Goal: Communication & Community: Participate in discussion

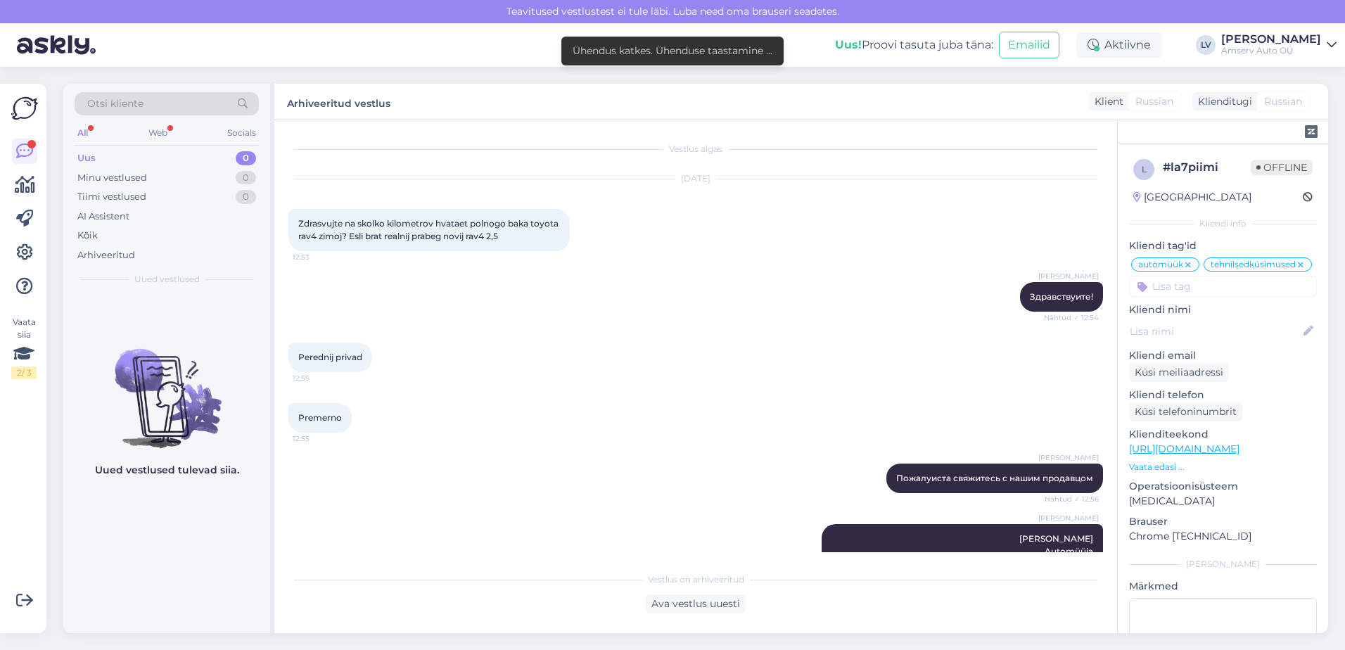
scroll to position [2400, 0]
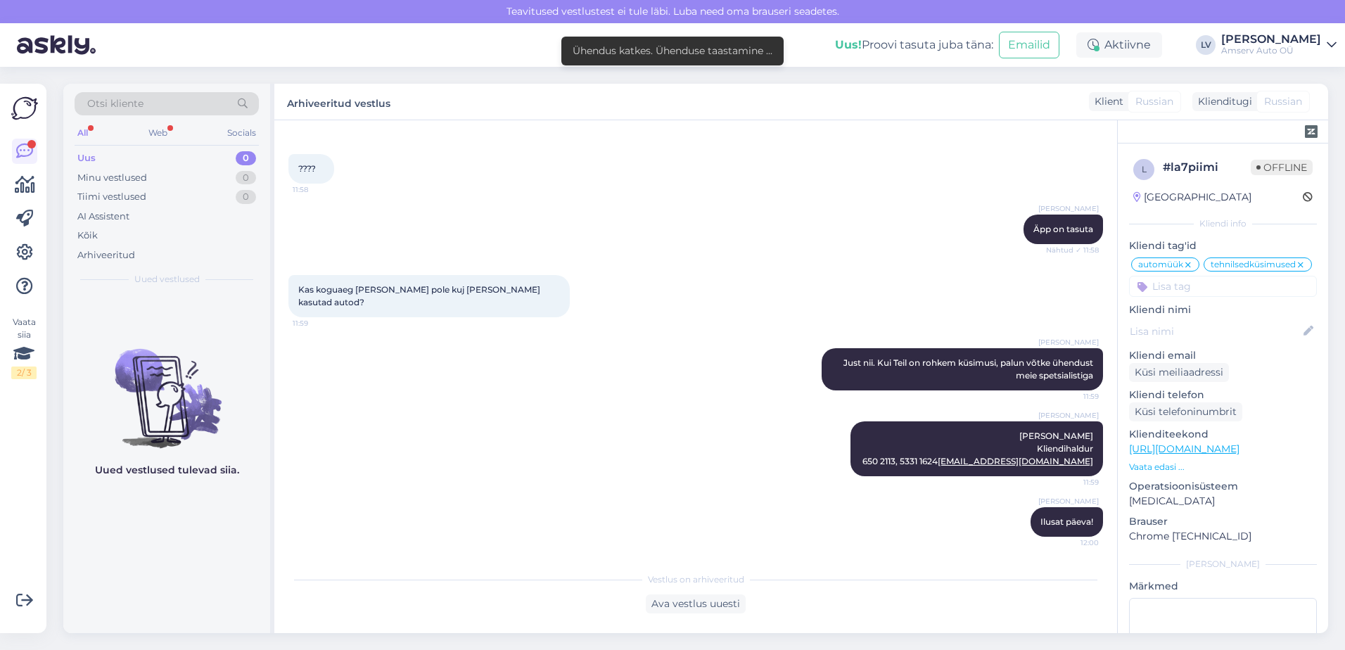
click at [171, 136] on div "All Web Socials" at bounding box center [167, 135] width 184 height 22
click at [160, 129] on div "Web" at bounding box center [158, 133] width 25 height 18
click at [160, 129] on div "Web" at bounding box center [157, 133] width 25 height 18
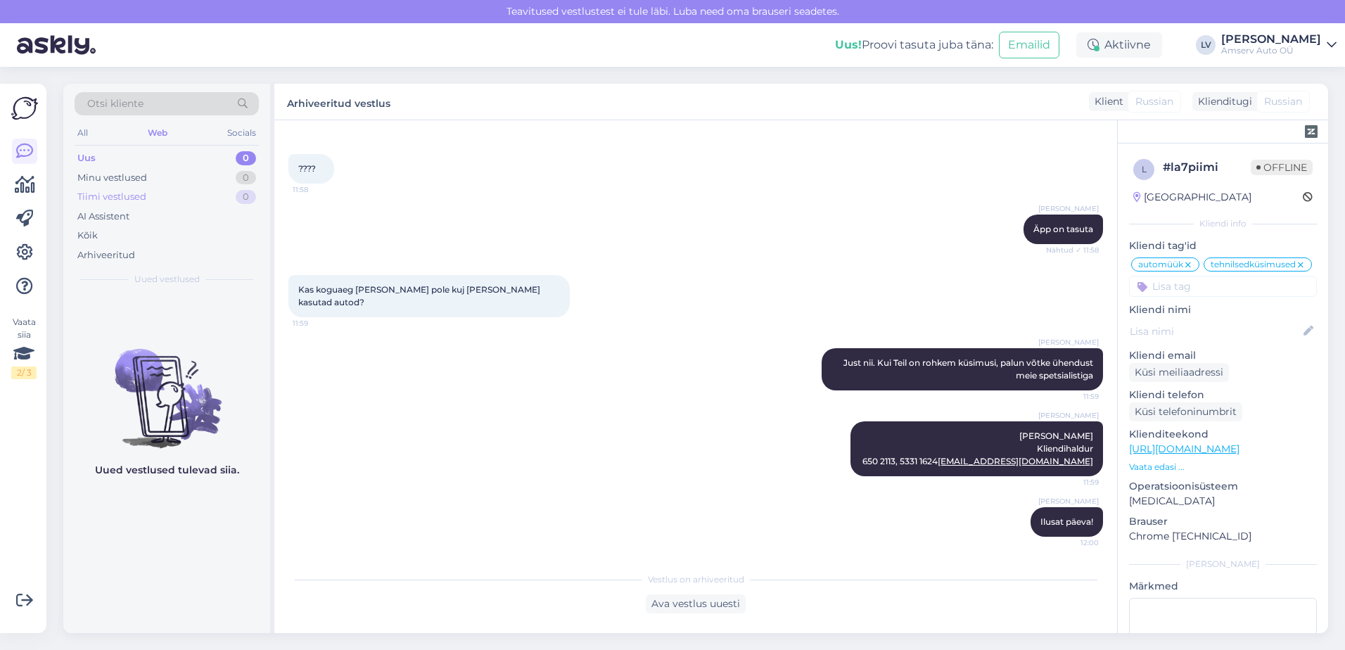
click at [129, 196] on div "Tiimi vestlused" at bounding box center [111, 197] width 69 height 14
click at [129, 196] on div "Tiimi vestlused" at bounding box center [113, 197] width 73 height 14
click at [108, 229] on div "Kõik" at bounding box center [167, 236] width 184 height 20
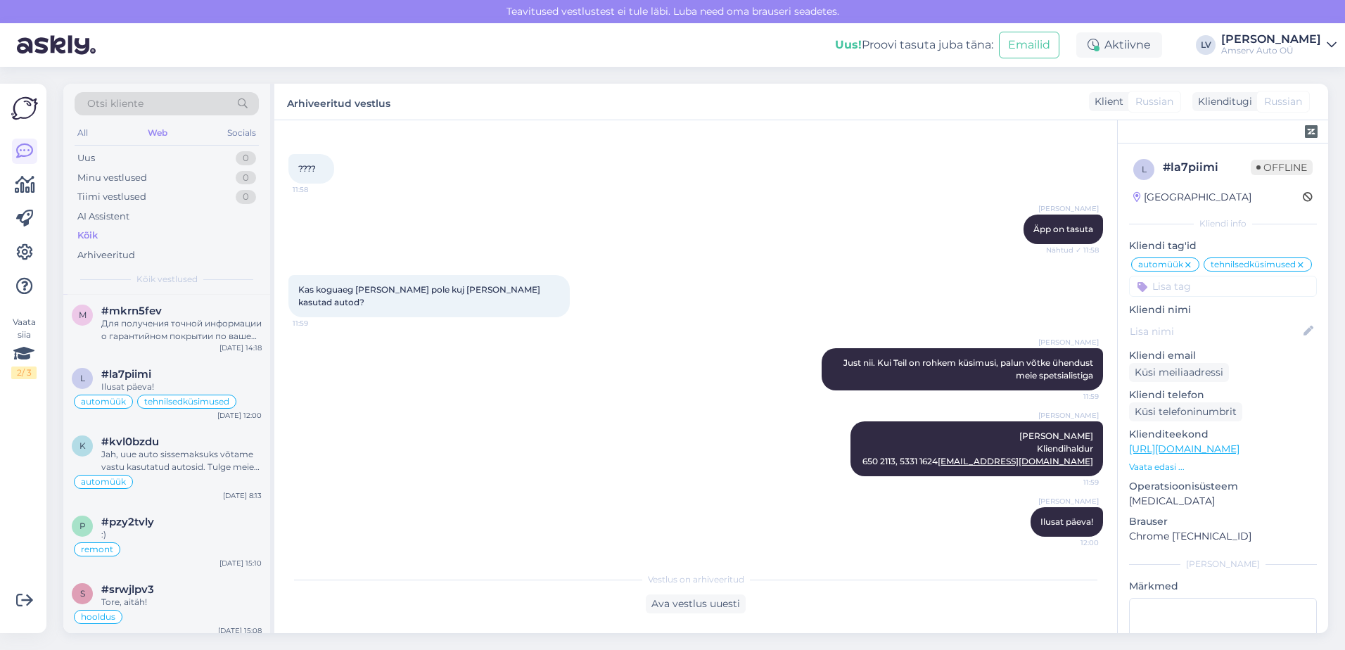
scroll to position [141, 0]
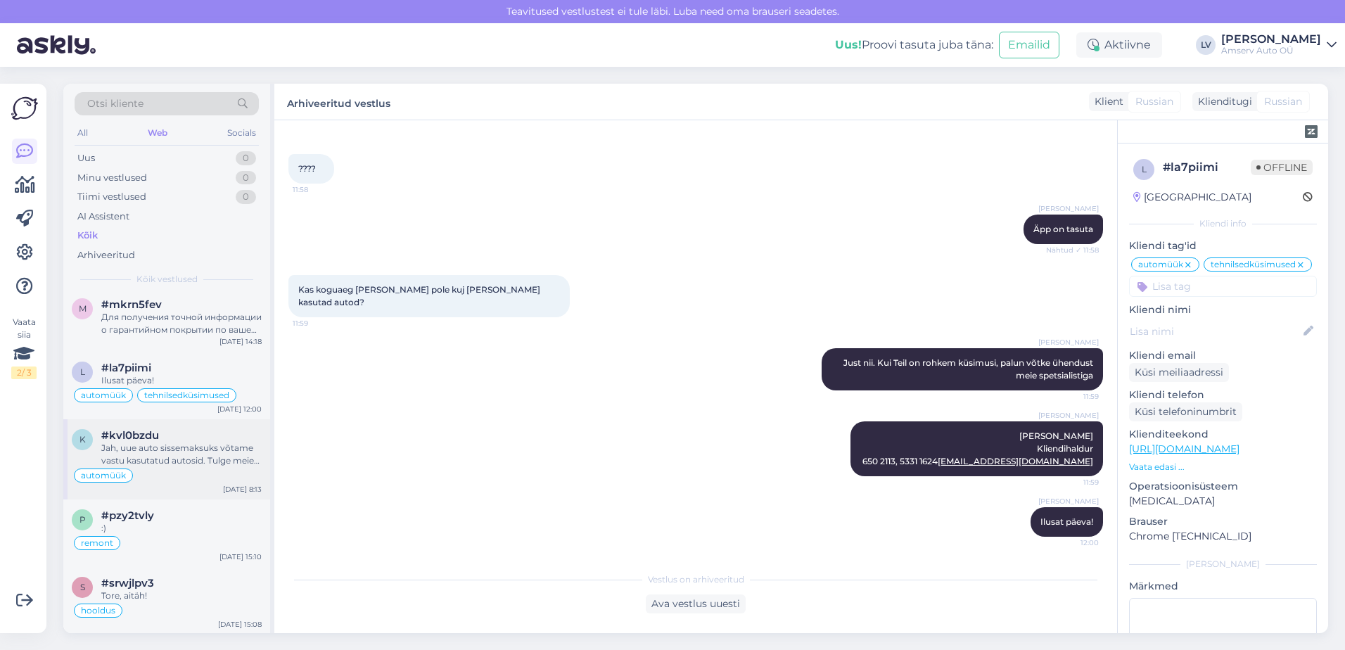
click at [147, 441] on span "#kvl0bzdu" at bounding box center [130, 435] width 58 height 13
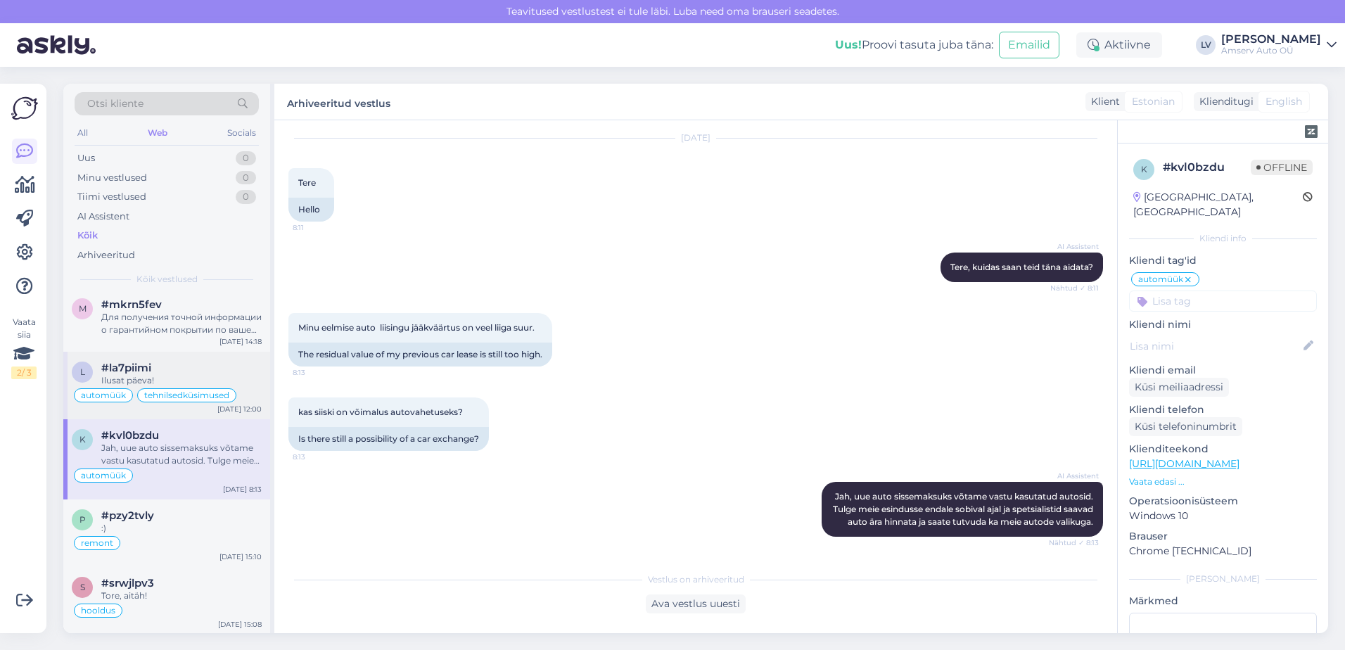
click at [111, 376] on div "Ilusat päeva!" at bounding box center [181, 380] width 160 height 13
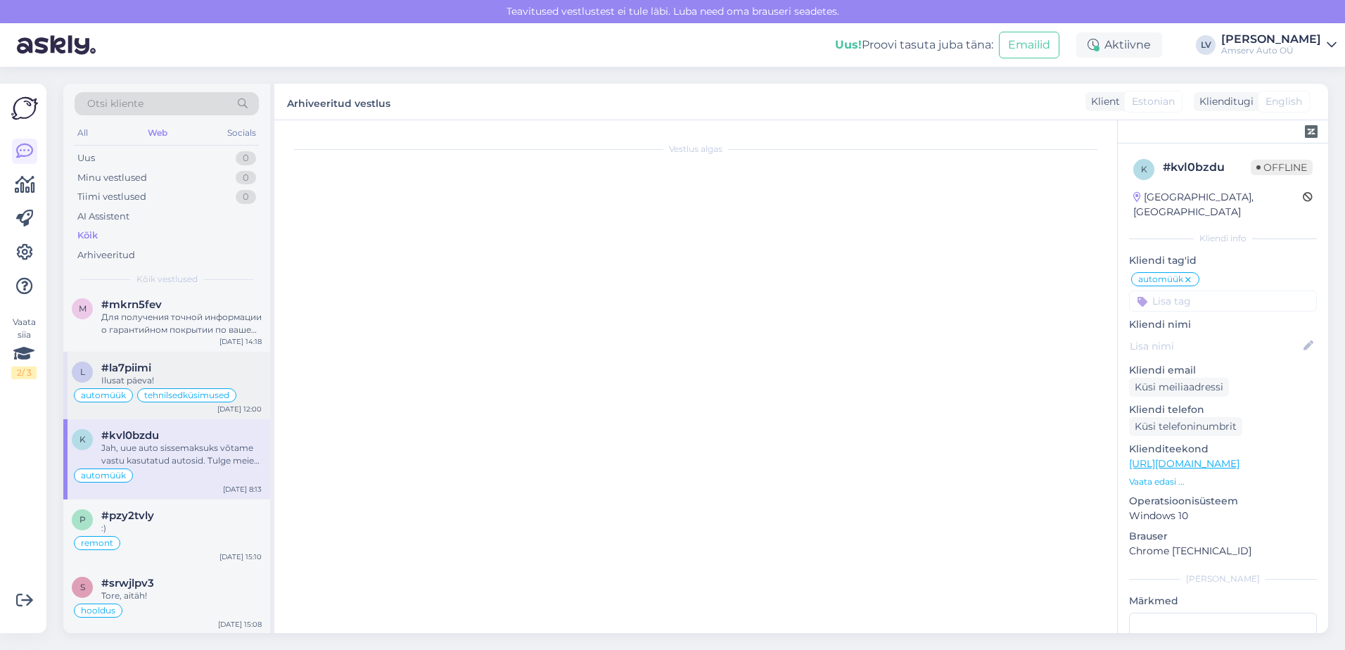
scroll to position [2400, 0]
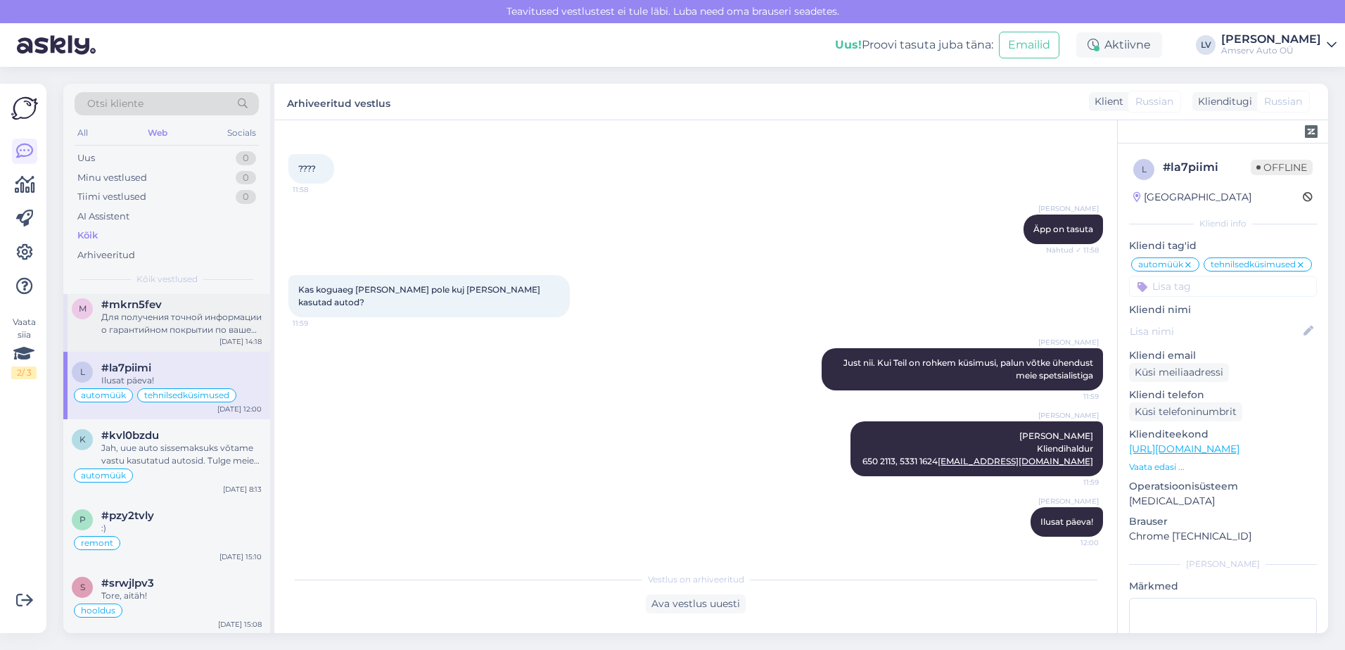
click at [129, 311] on div "Для получения точной информации о гарантийном покрытии по вашей машине, пожалуй…" at bounding box center [181, 323] width 160 height 25
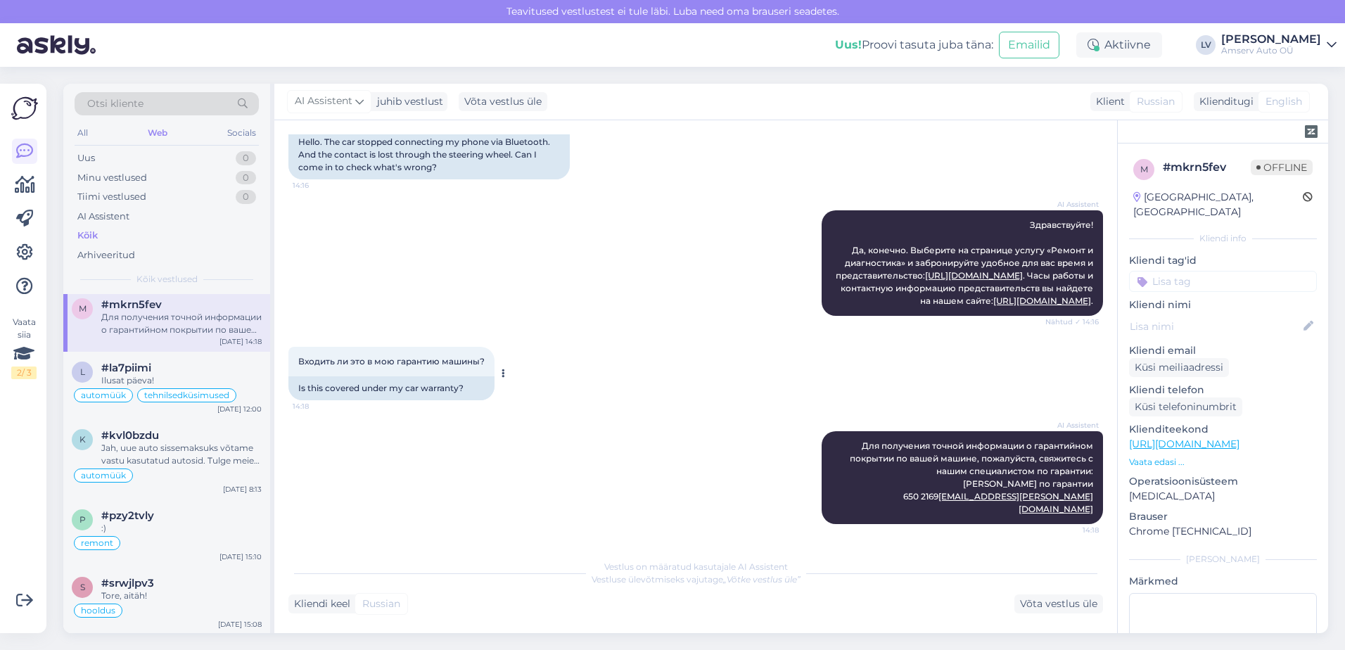
scroll to position [172, 0]
click at [177, 371] on div "#la7piimi" at bounding box center [181, 368] width 160 height 13
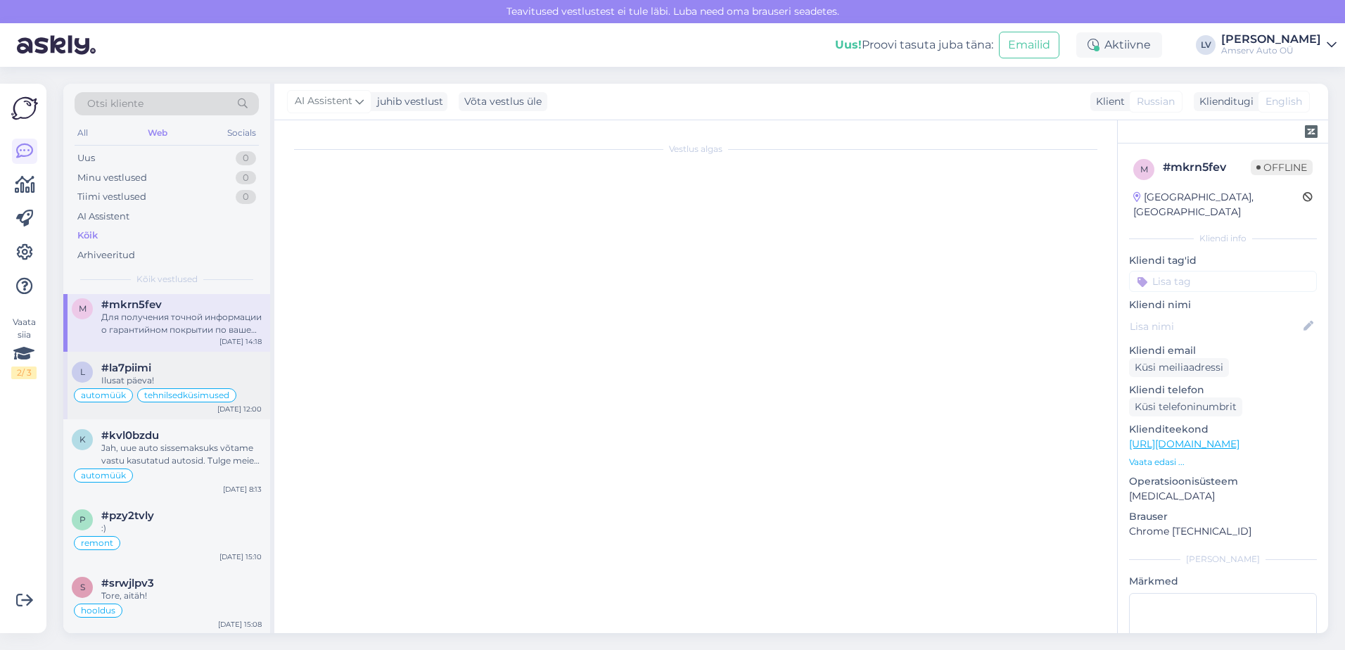
click at [177, 371] on div "#la7piimi" at bounding box center [181, 368] width 160 height 13
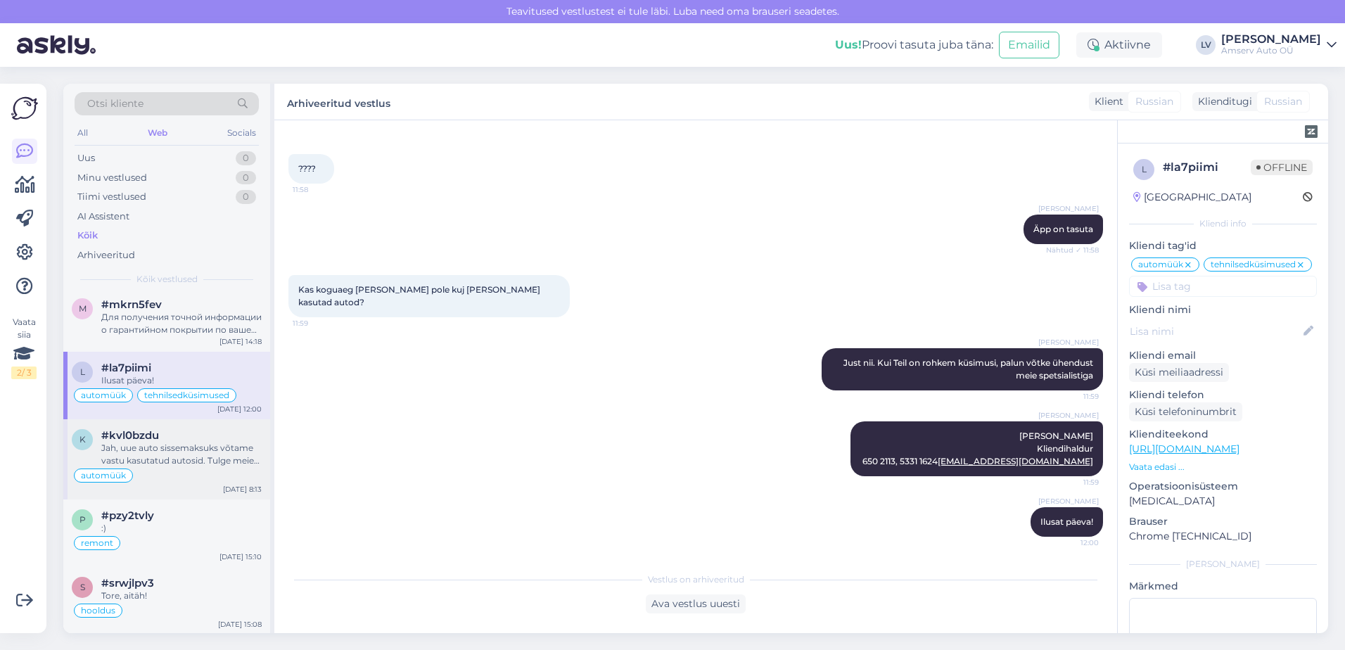
click at [168, 447] on div "Jah, uue auto sissemaksuks võtame vastu kasutatud autosid. Tulge meie esindusse…" at bounding box center [181, 454] width 160 height 25
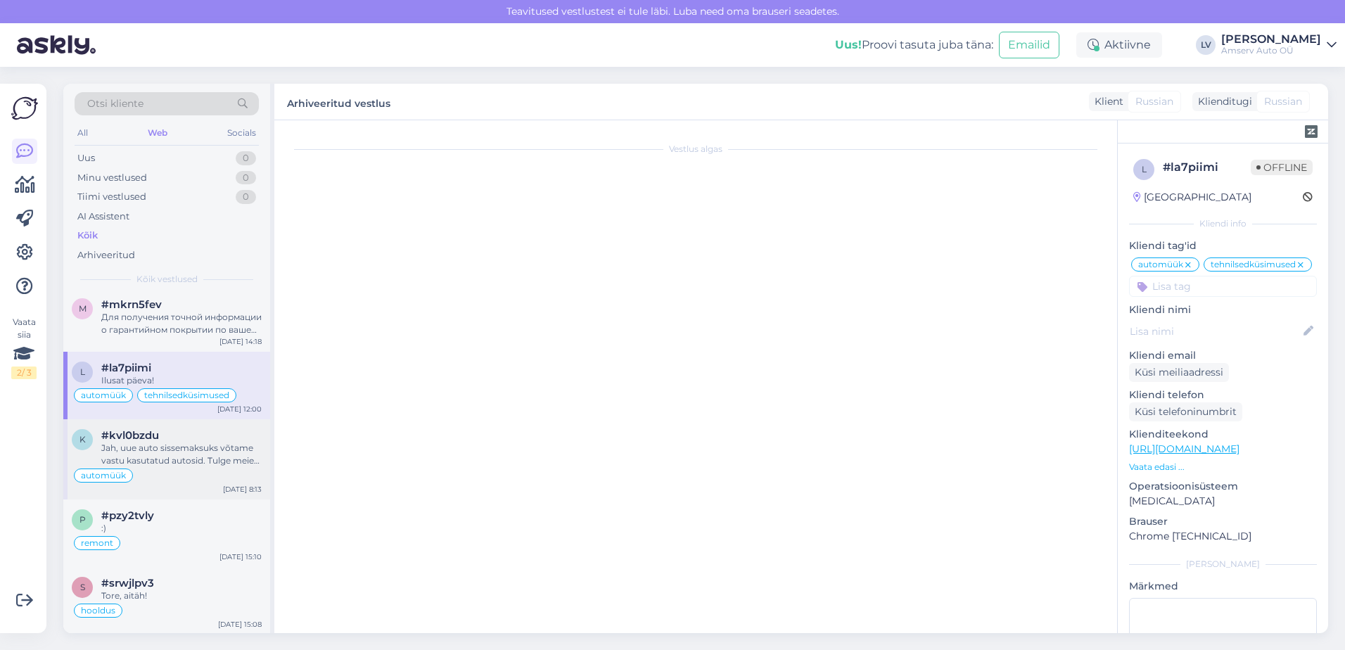
scroll to position [53, 0]
